Goal: Use online tool/utility: Utilize a website feature to perform a specific function

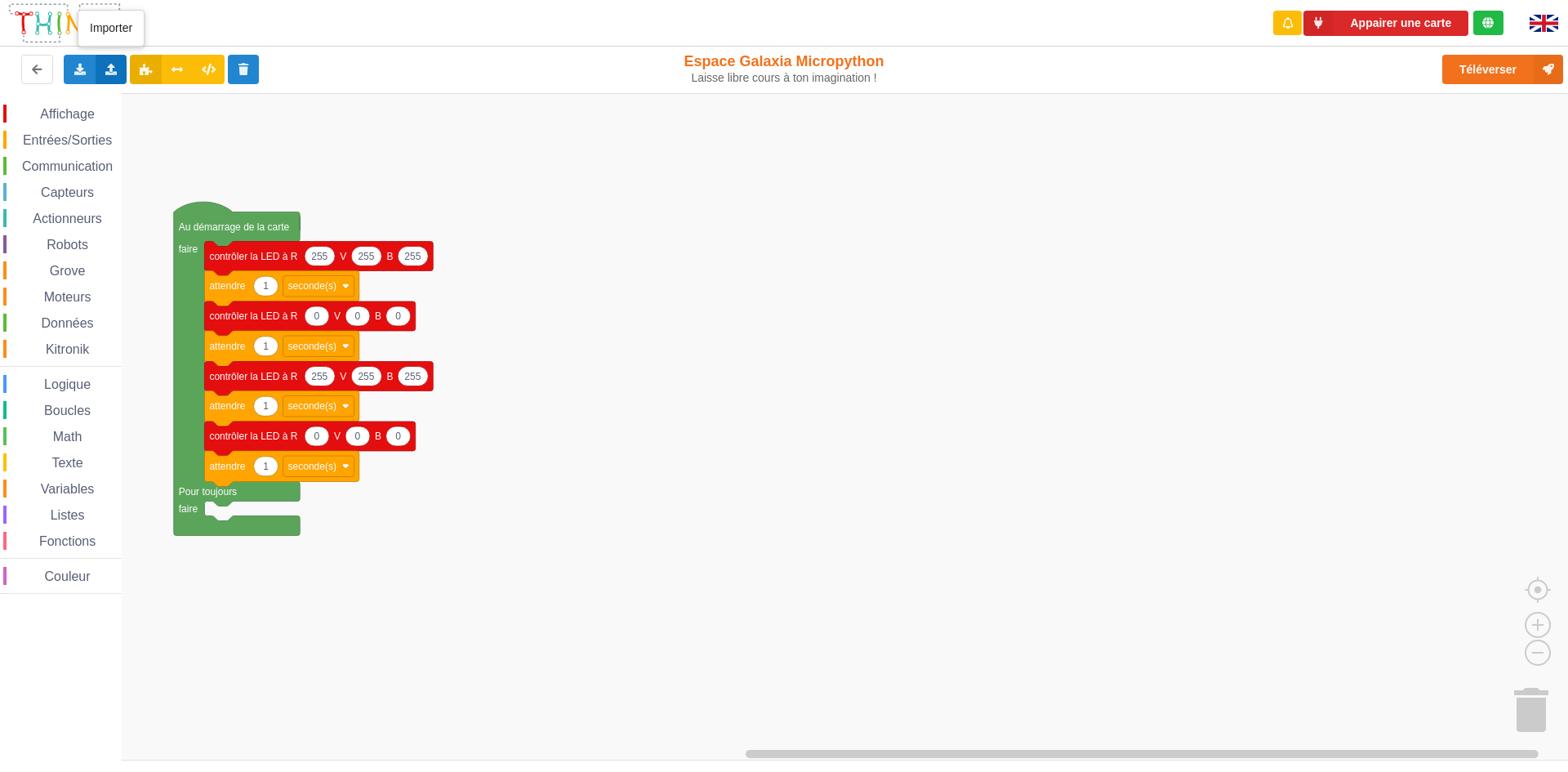
click at [111, 66] on icon at bounding box center [112, 68] width 13 height 10
click at [155, 103] on span "Importer un assemblage de blocs" at bounding box center [225, 100] width 169 height 13
click at [103, 70] on div "Importer un assemblage de blocs Importer du code Python" at bounding box center [111, 69] width 32 height 30
click at [164, 93] on span "Importer un assemblage de blocs" at bounding box center [225, 100] width 169 height 13
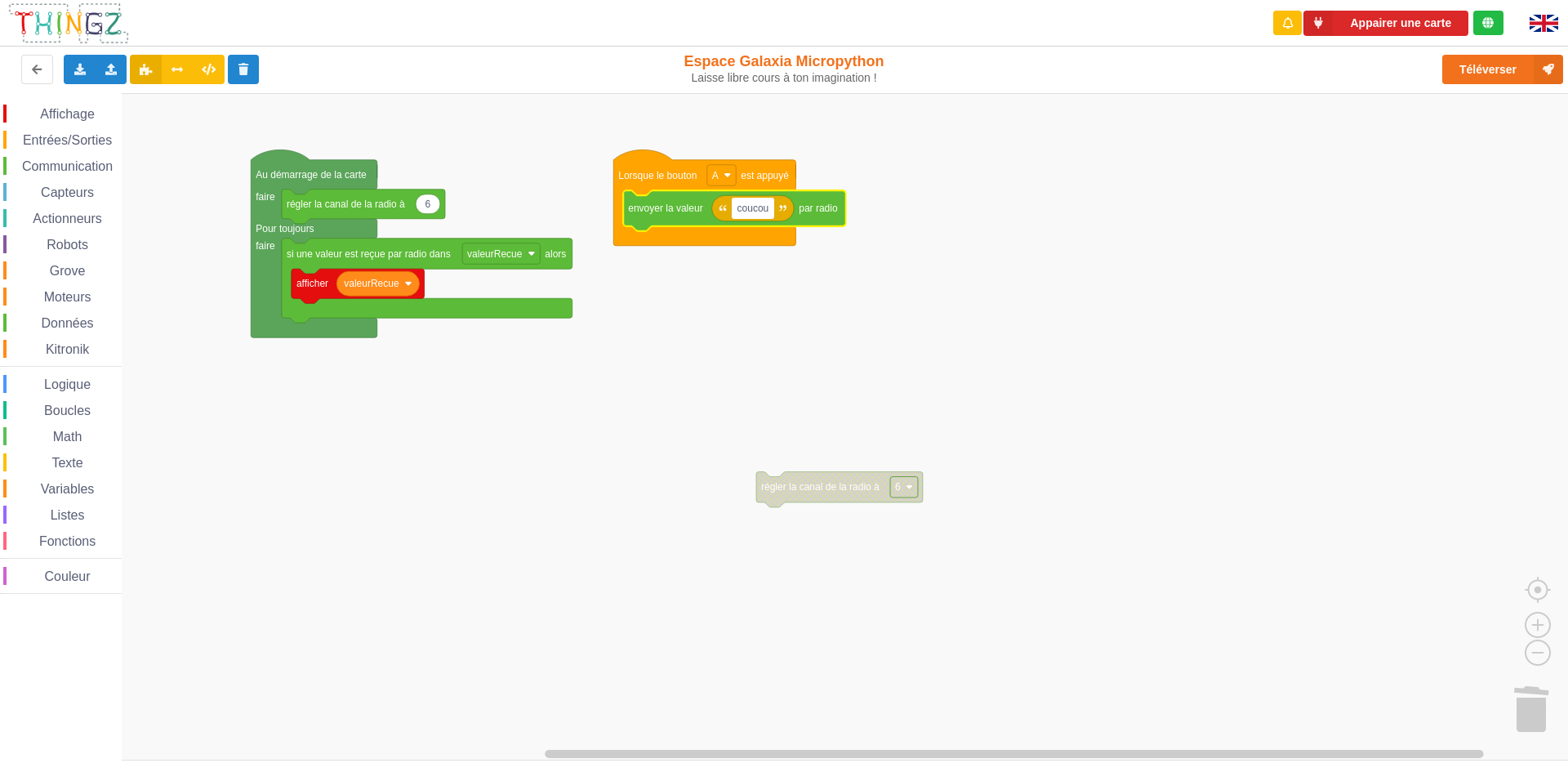
type input "coucou"
click at [784, 316] on rect "Espace de travail de Blocky" at bounding box center [789, 427] width 1580 height 667
click at [759, 213] on text "coucou" at bounding box center [752, 209] width 32 height 12
type input "salut"
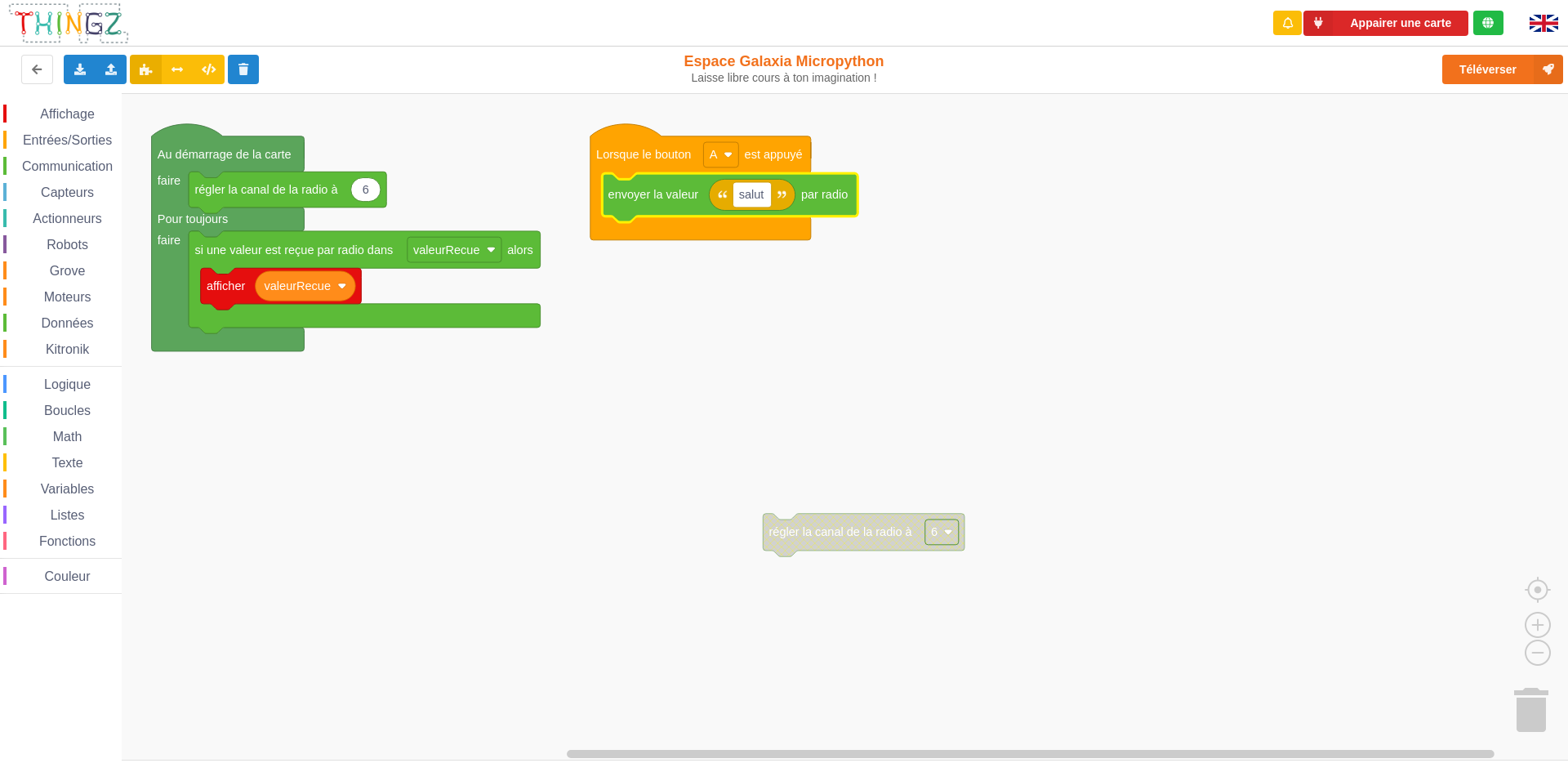
click at [565, 422] on rect "Espace de travail de Blocky" at bounding box center [789, 427] width 1580 height 667
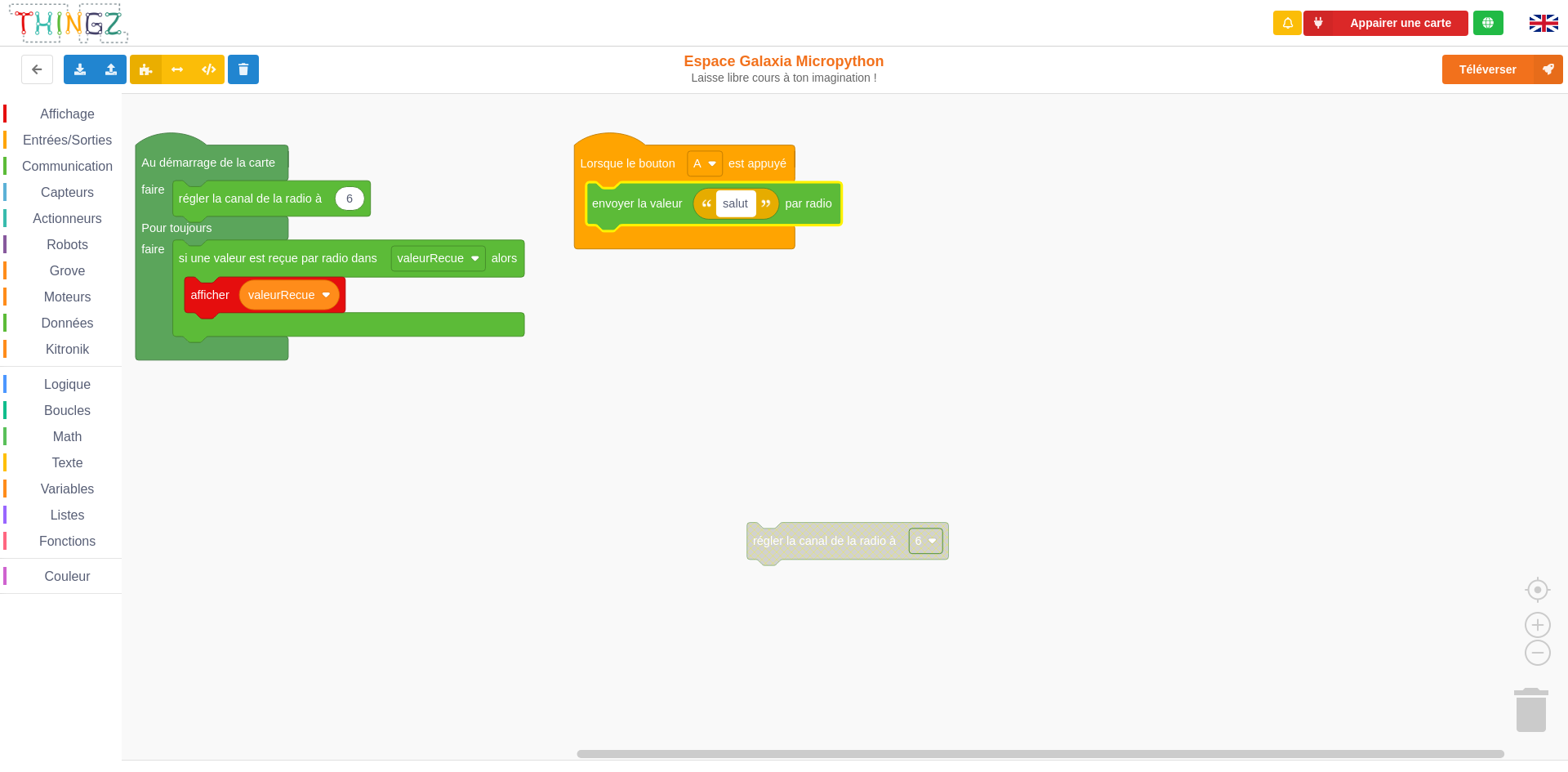
click at [745, 204] on g "salut" at bounding box center [736, 204] width 38 height 25
type input "i"
type input "Ilot 14 salut ilot 13"
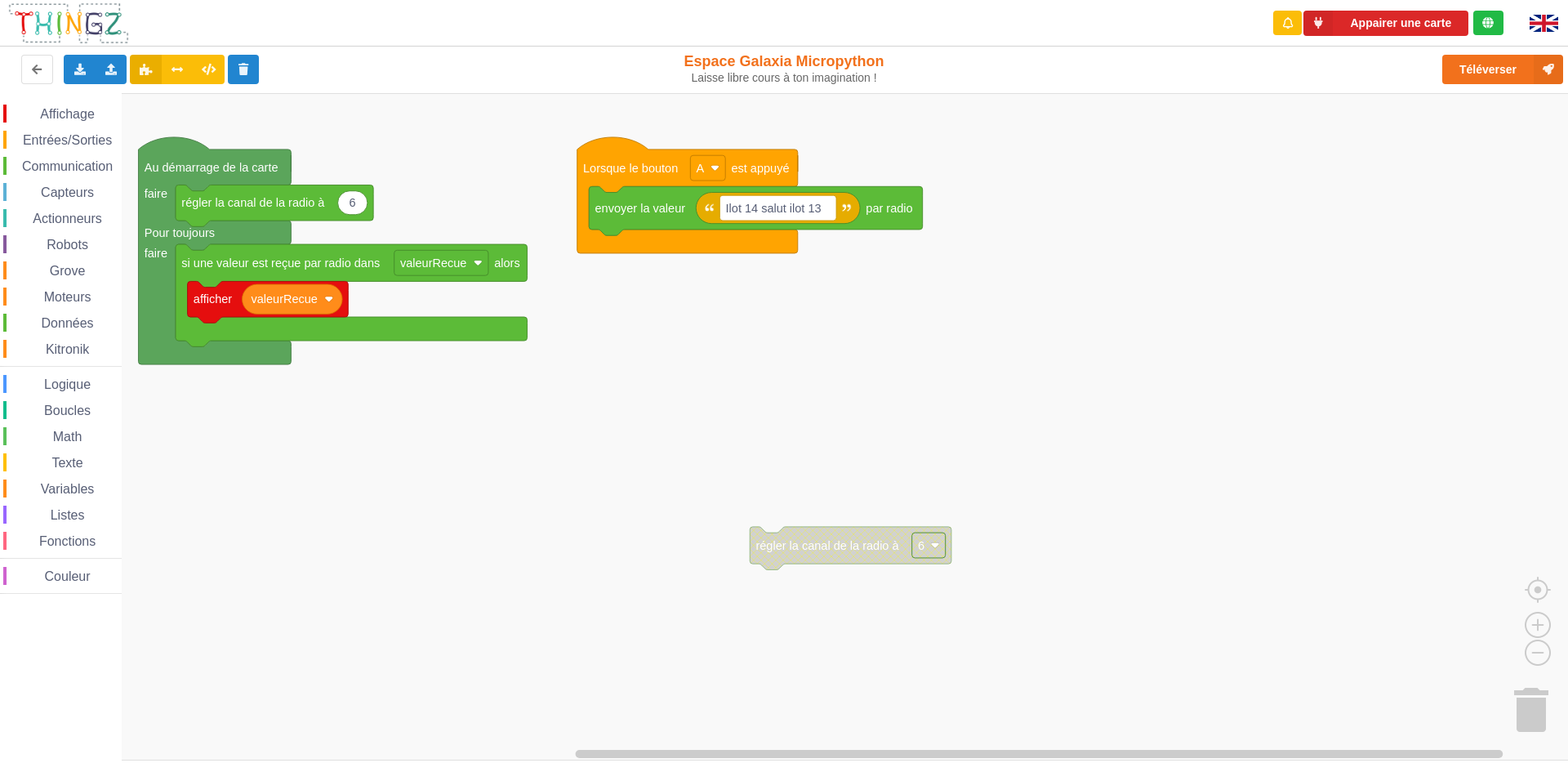
click at [725, 440] on div "Affichage Entrées/Sorties Communication Capteurs Actionneurs Robots Grove Moteu…" at bounding box center [789, 427] width 1580 height 667
click at [1399, 25] on button "Appairer une carte" at bounding box center [1385, 23] width 165 height 25
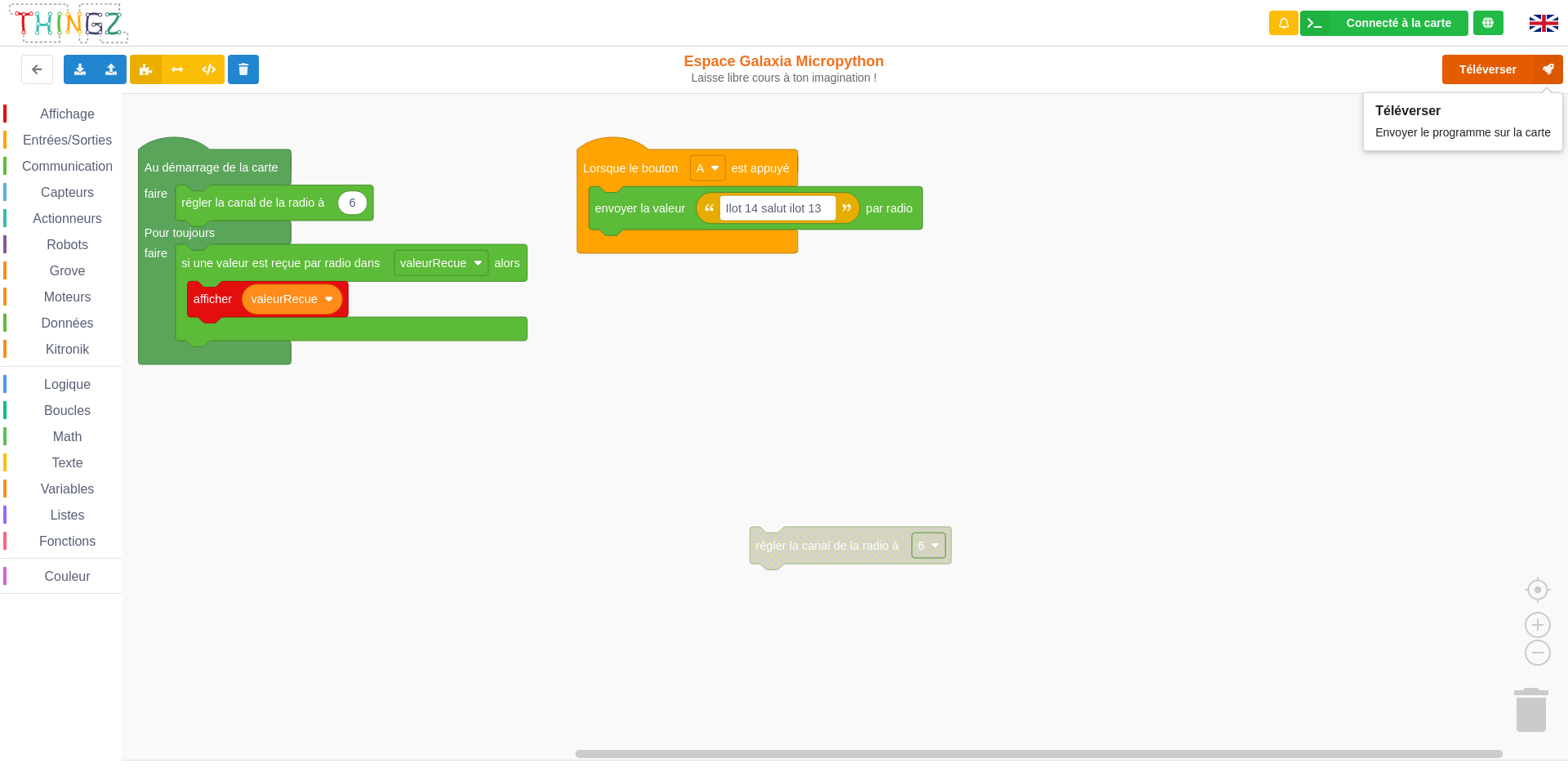
click at [1503, 61] on button "Téléverser" at bounding box center [1503, 69] width 121 height 30
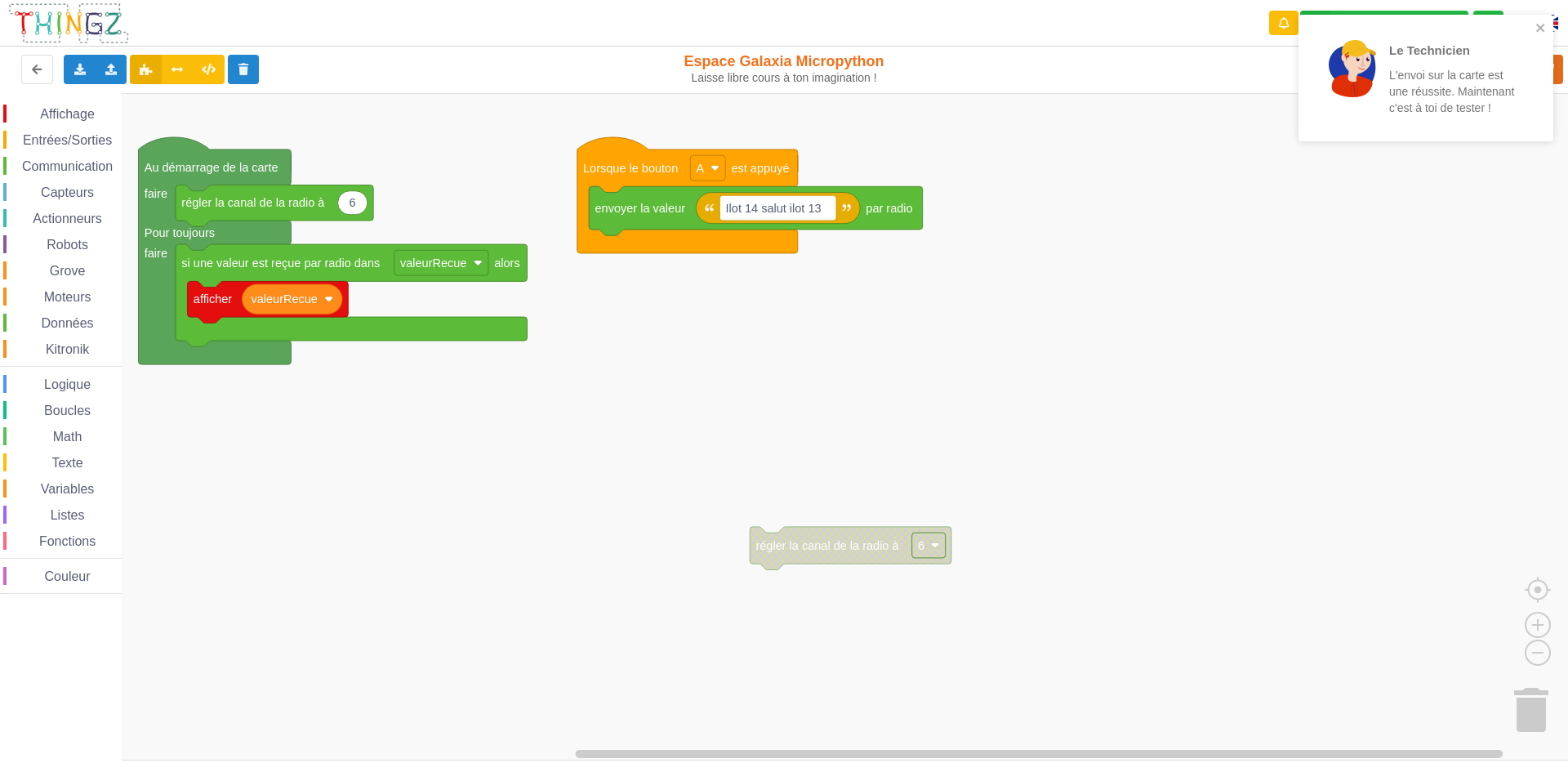
click at [1541, 19] on div "Le Technicien L'envoi sur la carte est une réussite. Maintenant c'est à toi de …" at bounding box center [1425, 78] width 255 height 127
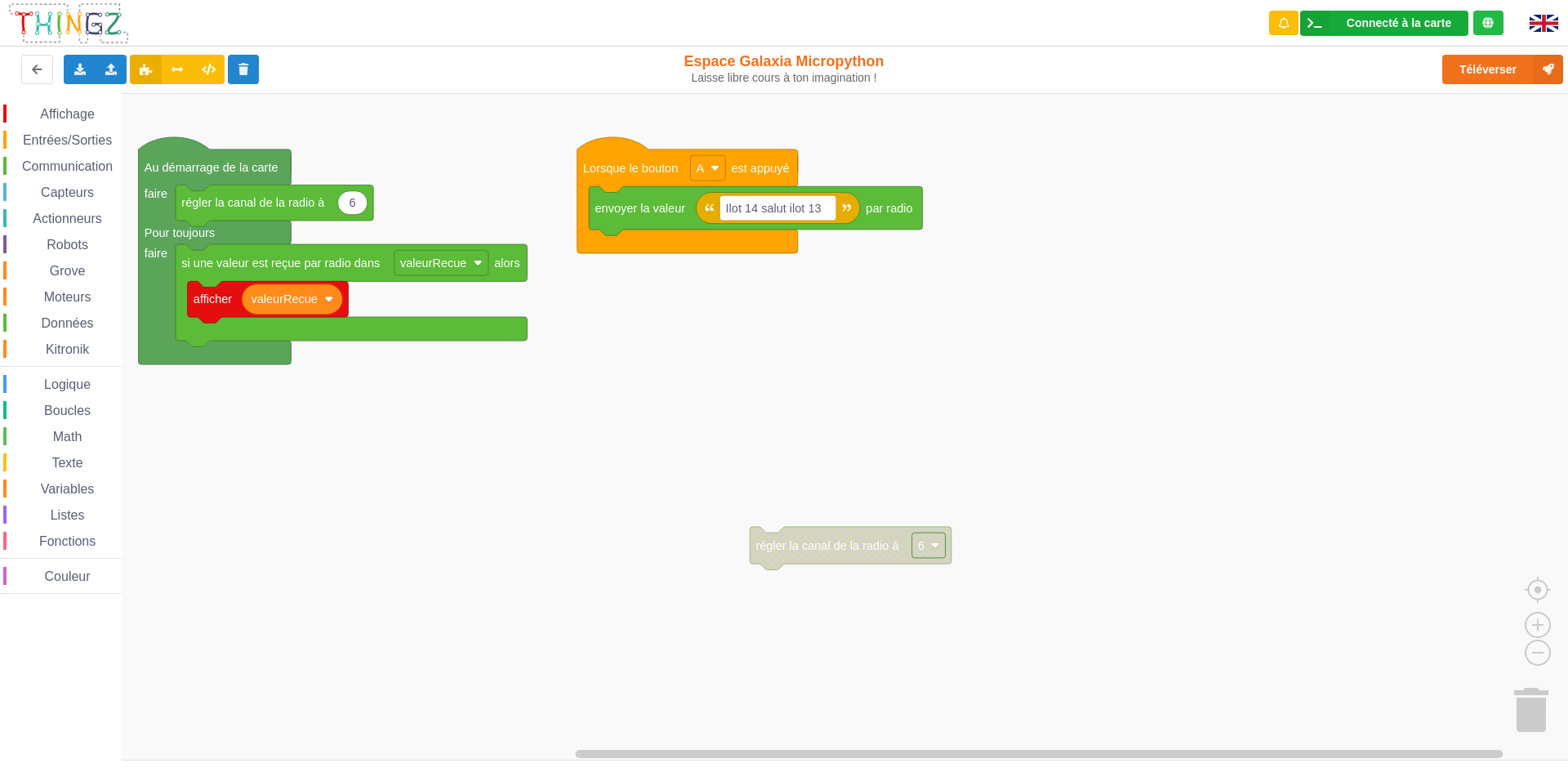
click at [1417, 24] on div "Connecté à la carte" at bounding box center [1398, 23] width 105 height 12
click at [1210, 257] on rect "Espace de travail de Blocky" at bounding box center [789, 427] width 1580 height 667
click at [1536, 62] on icon at bounding box center [1548, 69] width 30 height 30
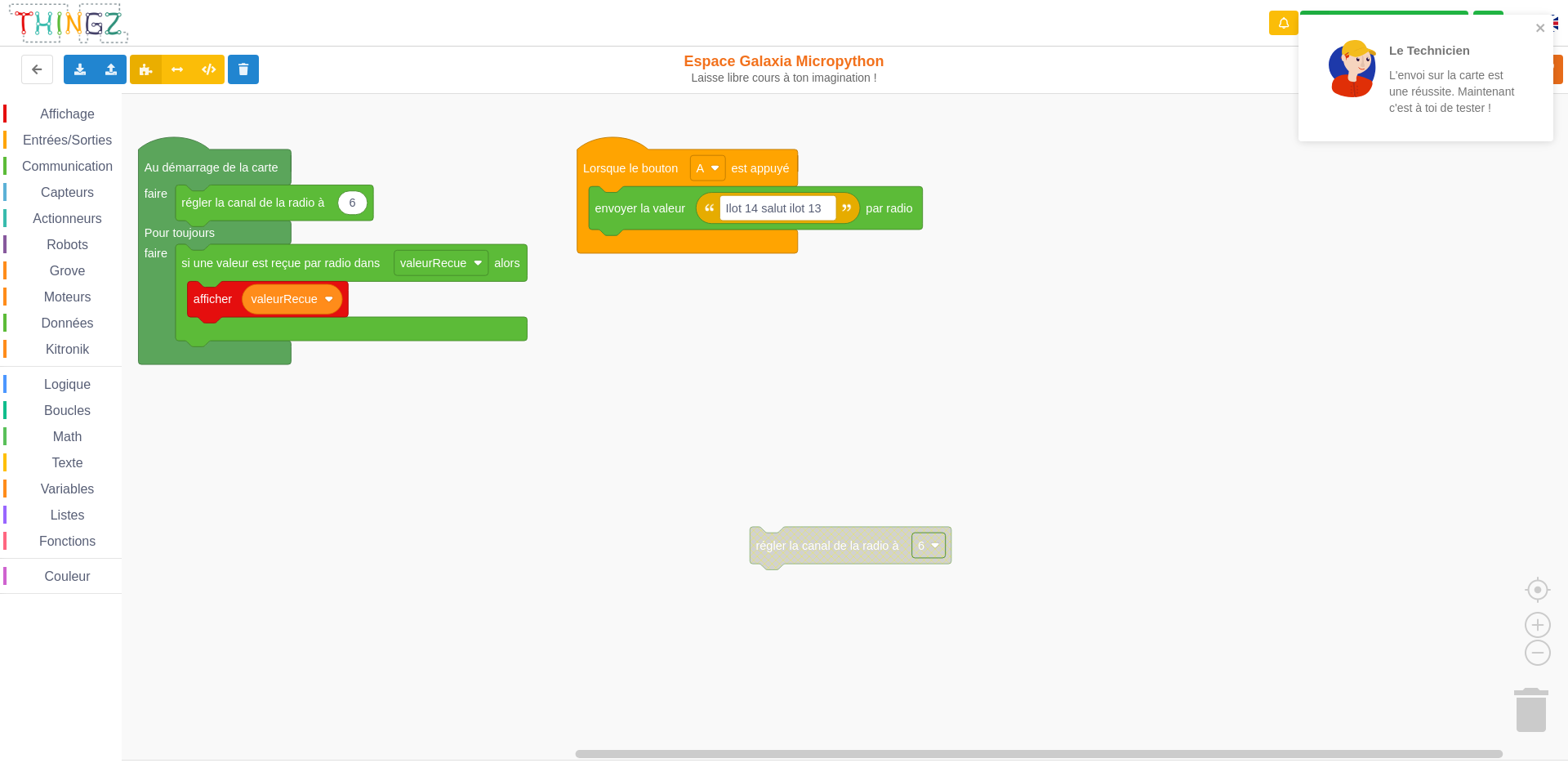
click at [1262, 230] on rect "Espace de travail de Blocky" at bounding box center [789, 427] width 1580 height 667
click at [1418, 137] on div "Le Technicien L'envoi sur la carte est une réussite. Maintenant c'est à toi de …" at bounding box center [1425, 78] width 255 height 127
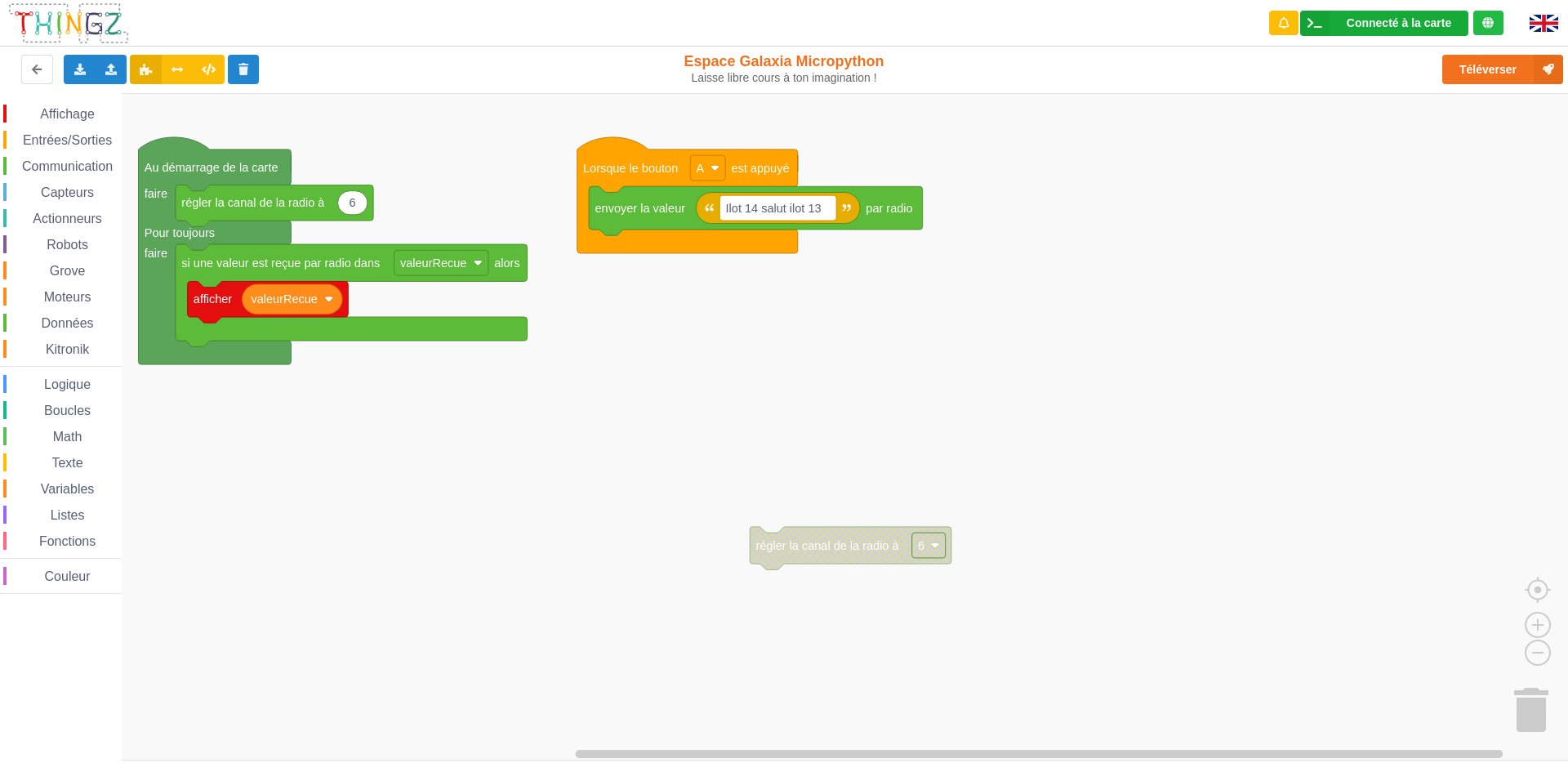
click at [1380, 19] on div "Connecté à la carte" at bounding box center [1398, 23] width 105 height 12
click at [1452, 486] on div "Affichage Entrées/Sorties Communication Capteurs Actionneurs Robots Grove Moteu…" at bounding box center [789, 427] width 1580 height 667
